Goal: Transaction & Acquisition: Purchase product/service

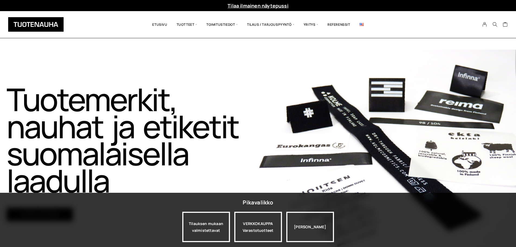
click at [360, 21] on link at bounding box center [362, 24] width 14 height 19
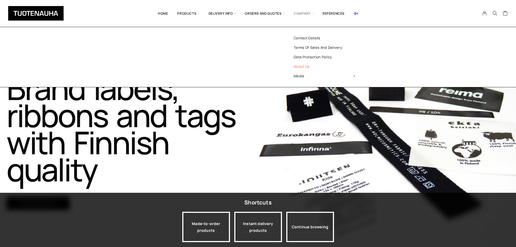
click at [302, 67] on link "About us" at bounding box center [324, 66] width 79 height 9
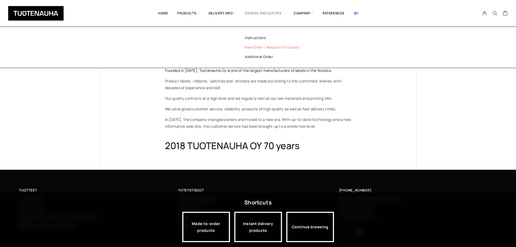
click at [287, 48] on link "New order / Request for quote" at bounding box center [275, 47] width 79 height 9
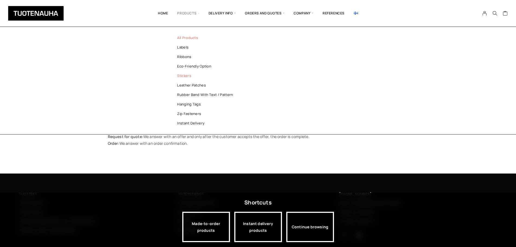
click at [186, 77] on link "Stickers" at bounding box center [208, 75] width 79 height 9
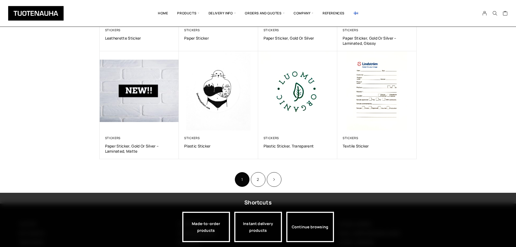
scroll to position [268, 0]
click at [258, 181] on link "2" at bounding box center [258, 179] width 15 height 15
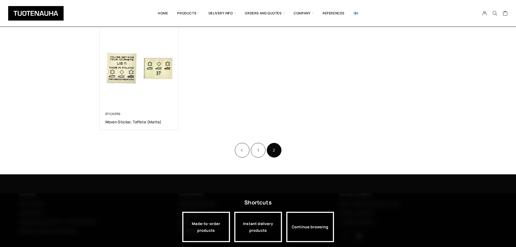
scroll to position [81, 0]
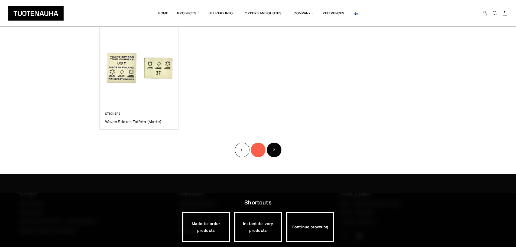
click at [254, 150] on link "1" at bounding box center [258, 149] width 15 height 15
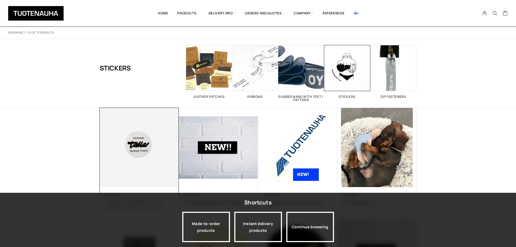
click at [133, 150] on img at bounding box center [139, 147] width 79 height 79
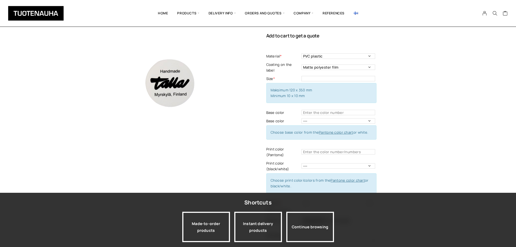
scroll to position [20, 0]
click at [327, 54] on select "PVC plastic" at bounding box center [339, 55] width 74 height 5
click at [329, 66] on select "Matte polyester film" at bounding box center [339, 66] width 74 height 5
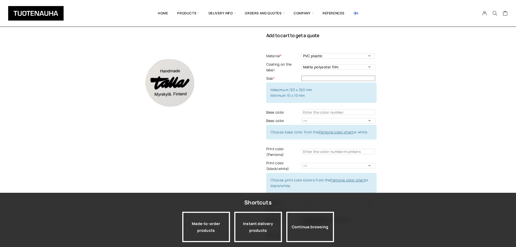
click at [332, 76] on input "text" at bounding box center [339, 78] width 74 height 5
click at [423, 92] on div "Coated, Durable Plastic Sticker Add to cart to get a quote Material * PVC plast…" at bounding box center [258, 194] width 516 height 356
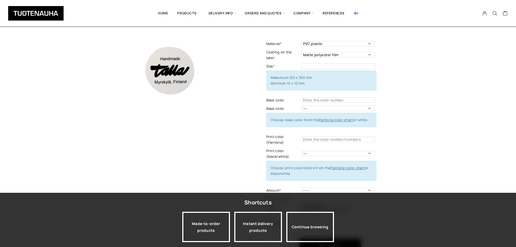
scroll to position [33, 0]
click at [360, 106] on select "--- White" at bounding box center [339, 107] width 74 height 5
click at [391, 102] on div "Coated, Durable Plastic Sticker Add to cart to get a quote Material * PVC plast…" at bounding box center [341, 136] width 150 height 264
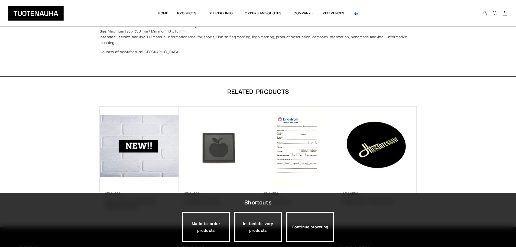
scroll to position [0, 0]
